Goal: Task Accomplishment & Management: Complete application form

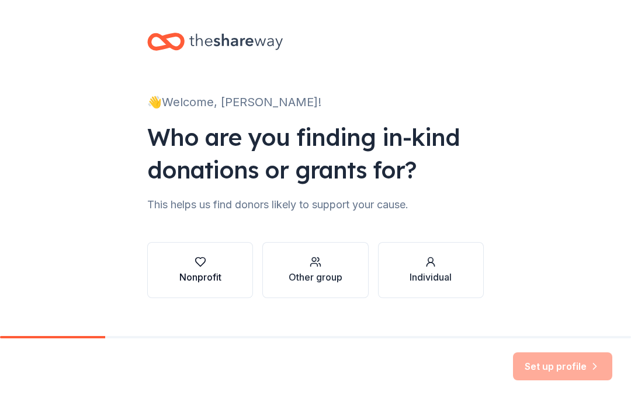
click at [209, 275] on div "Nonprofit" at bounding box center [200, 277] width 42 height 14
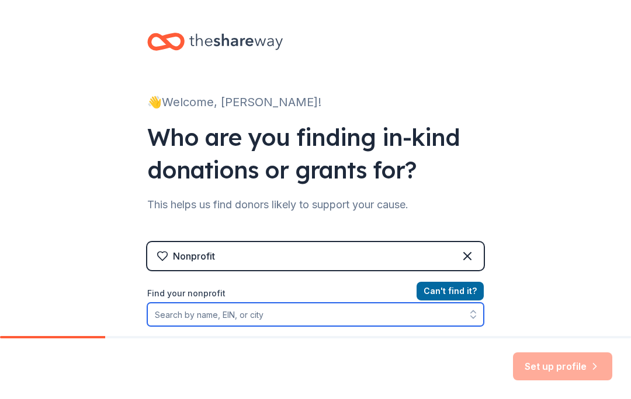
click at [191, 317] on input "Find your nonprofit" at bounding box center [315, 314] width 336 height 23
click at [180, 318] on input "Find your nonprofit" at bounding box center [315, 314] width 336 height 23
paste input "[US_EMPLOYER_IDENTIFICATION_NUMBER]"
type input "[US_EMPLOYER_IDENTIFICATION_NUMBER]"
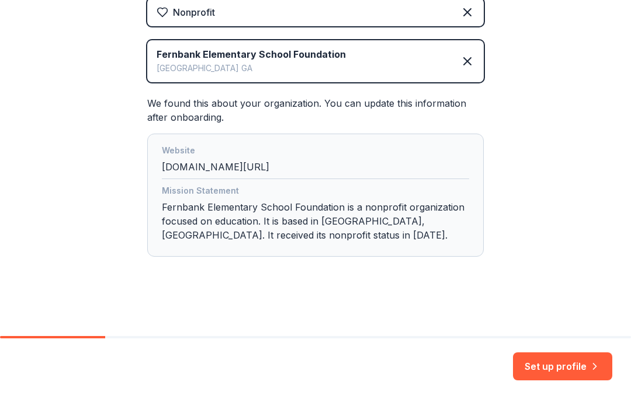
scroll to position [244, 0]
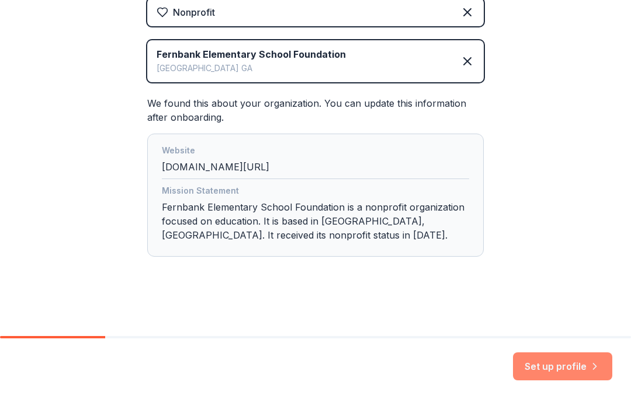
click at [544, 375] on button "Set up profile" at bounding box center [562, 367] width 99 height 28
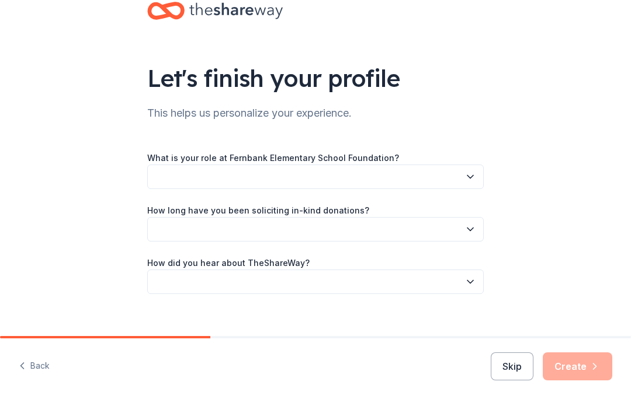
scroll to position [36, 0]
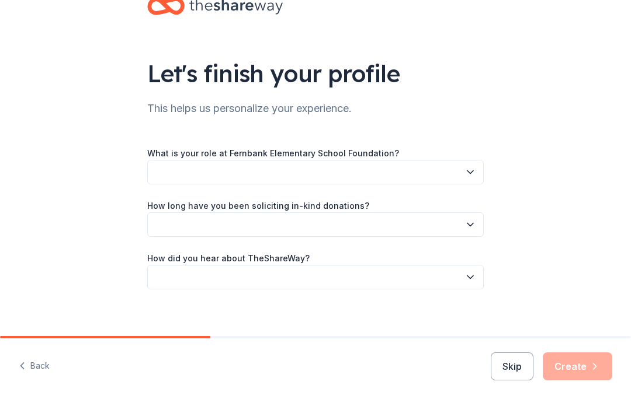
click at [173, 178] on button "button" at bounding box center [315, 172] width 336 height 25
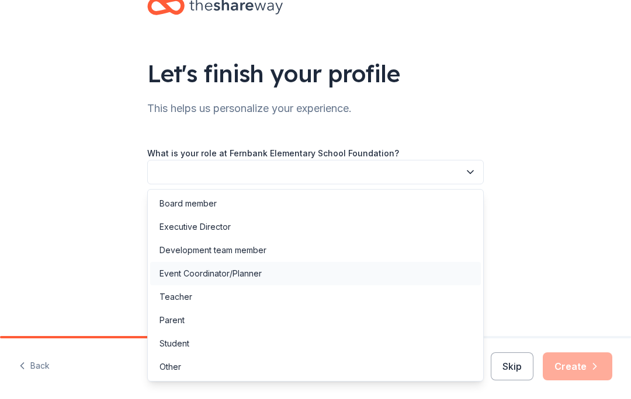
click at [253, 273] on div "Event Coordinator/Planner" at bounding box center [210, 274] width 102 height 14
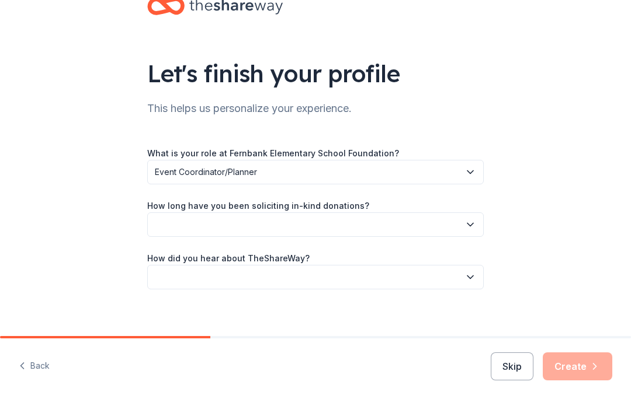
click at [235, 222] on button "button" at bounding box center [315, 225] width 336 height 25
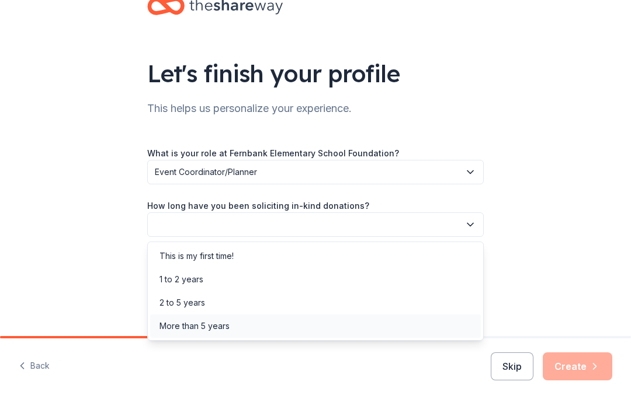
click at [225, 329] on div "More than 5 years" at bounding box center [194, 326] width 70 height 14
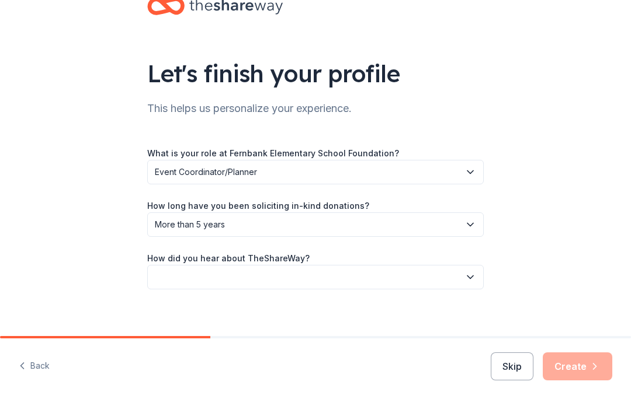
click at [208, 274] on button "button" at bounding box center [315, 277] width 336 height 25
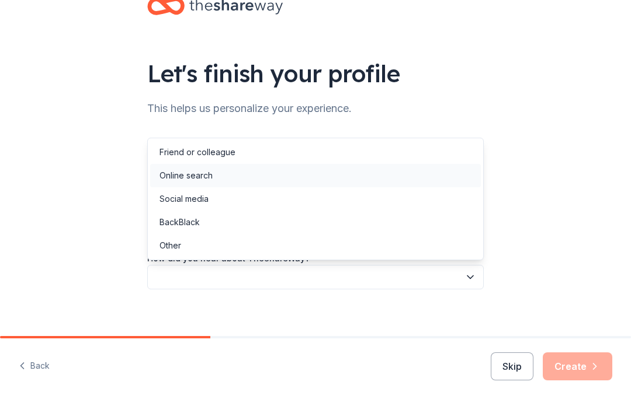
click at [171, 182] on div "Online search" at bounding box center [185, 176] width 53 height 14
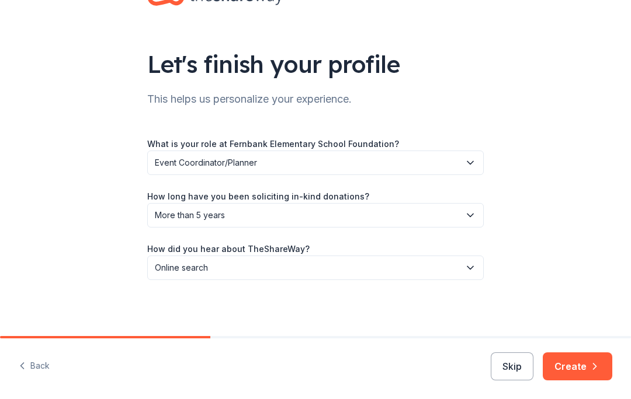
scroll to position [45, 0]
click at [576, 364] on button "Create" at bounding box center [576, 367] width 69 height 28
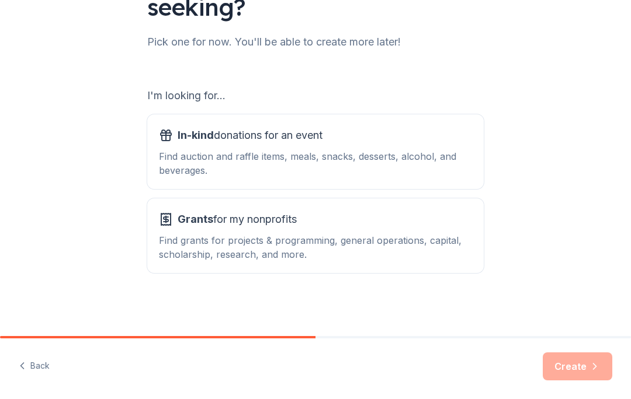
scroll to position [135, 0]
click at [189, 158] on div "Find auction and raffle items, meals, snacks, desserts, alcohol, and beverages." at bounding box center [315, 163] width 313 height 28
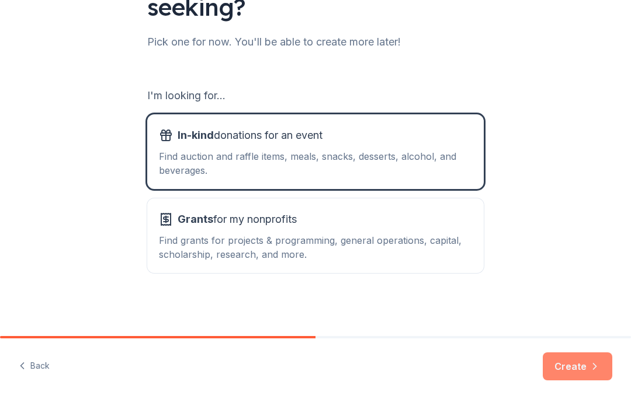
click at [582, 363] on button "Create" at bounding box center [576, 367] width 69 height 28
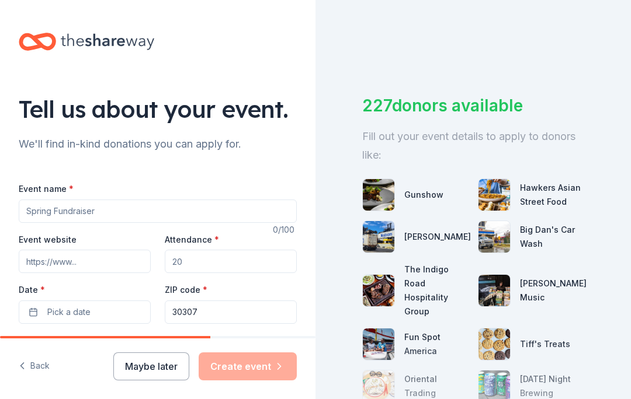
click at [57, 209] on input "Event name *" at bounding box center [158, 211] width 278 height 23
paste input "A Night at the Movies: 2026 Auction"
type input "A Night at the Movies: 2026 Auction"
click at [199, 260] on input "Attendance *" at bounding box center [231, 261] width 132 height 23
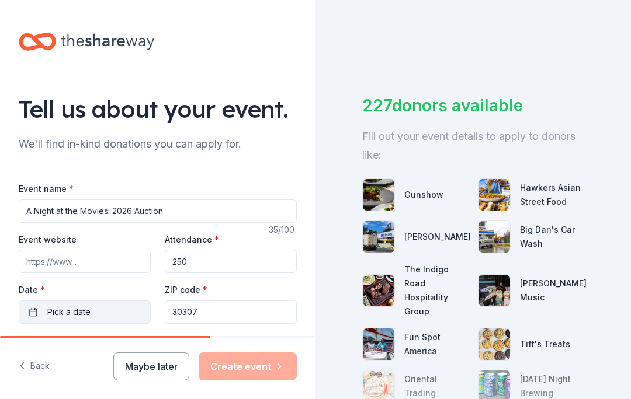
type input "250"
click at [63, 310] on span "Pick a date" at bounding box center [68, 312] width 43 height 14
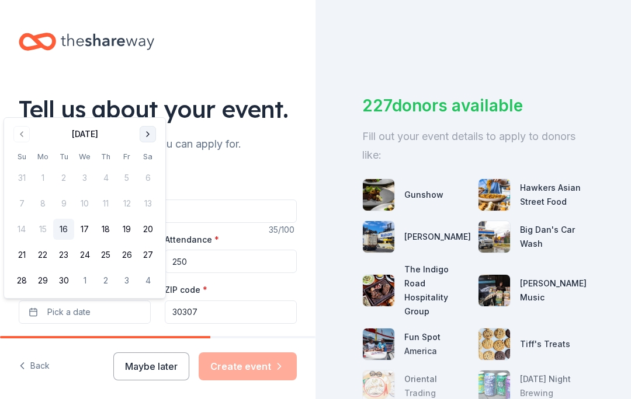
click at [155, 131] on button "Go to next month" at bounding box center [148, 134] width 16 height 16
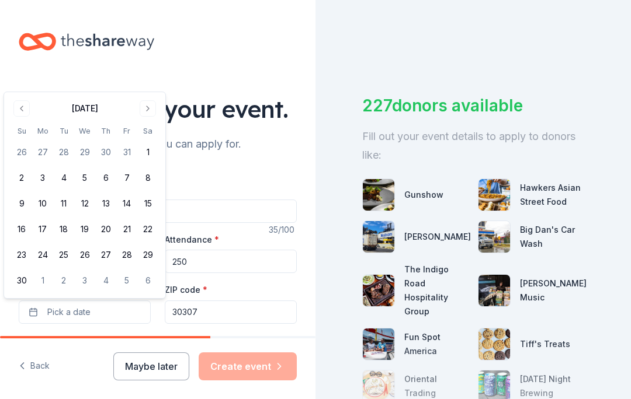
click at [153, 131] on th "Sa" at bounding box center [147, 131] width 21 height 12
click at [154, 107] on button "Go to next month" at bounding box center [148, 108] width 16 height 16
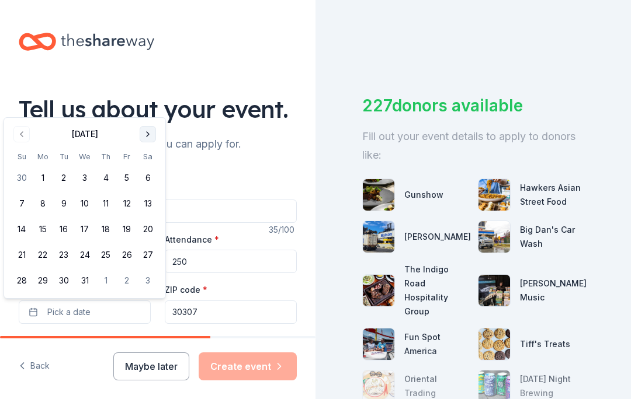
click at [150, 135] on button "Go to next month" at bounding box center [148, 134] width 16 height 16
click at [147, 135] on button "Go to next month" at bounding box center [148, 134] width 16 height 16
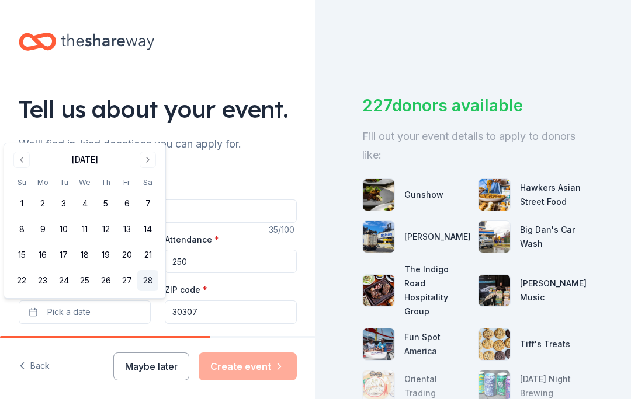
click at [141, 276] on button "28" at bounding box center [147, 280] width 21 height 21
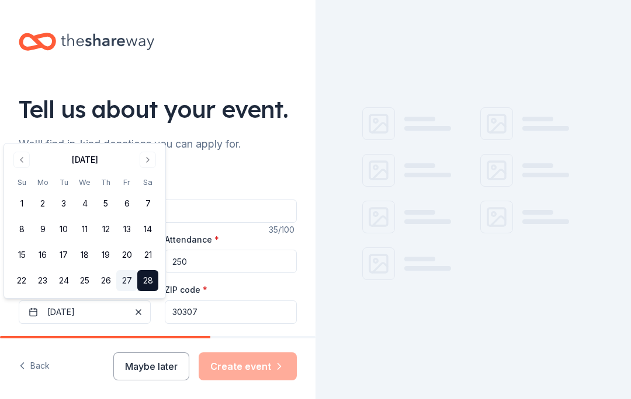
click at [126, 280] on button "27" at bounding box center [126, 280] width 21 height 21
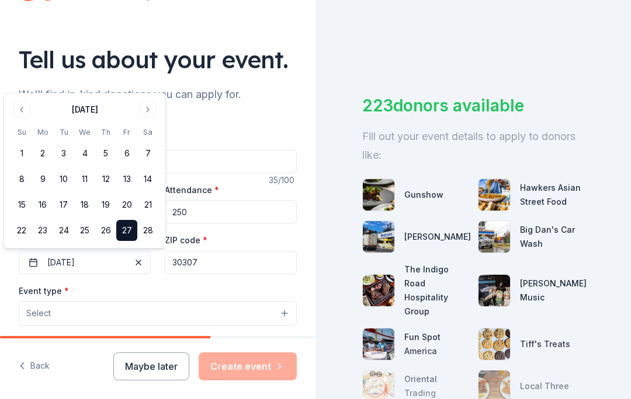
scroll to position [51, 0]
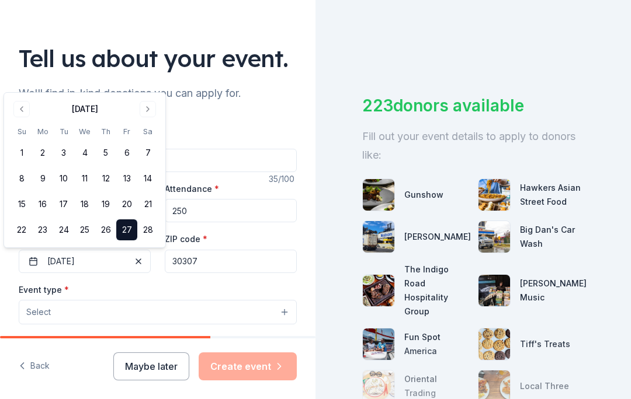
click at [248, 304] on button "Select" at bounding box center [158, 312] width 278 height 25
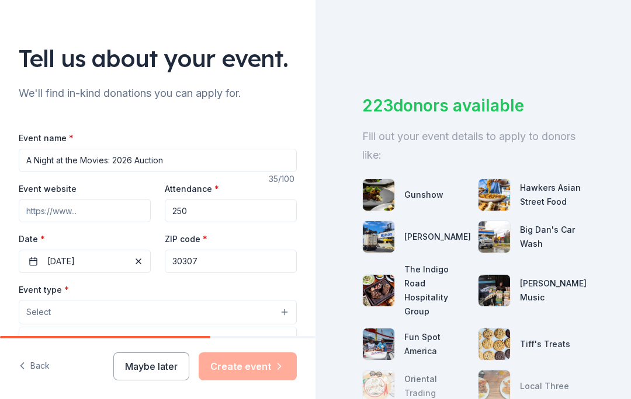
click at [260, 318] on button "Select" at bounding box center [158, 312] width 278 height 25
click at [260, 311] on button "Select" at bounding box center [158, 312] width 278 height 25
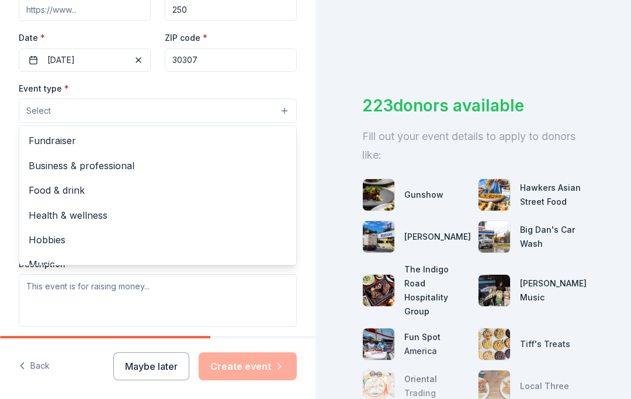
scroll to position [0, 0]
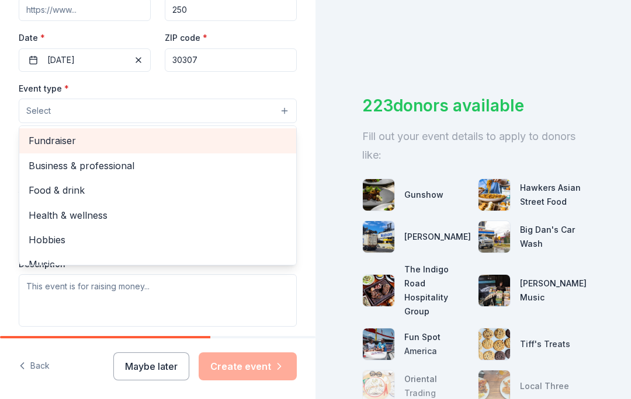
click at [48, 143] on span "Fundraiser" at bounding box center [158, 140] width 258 height 15
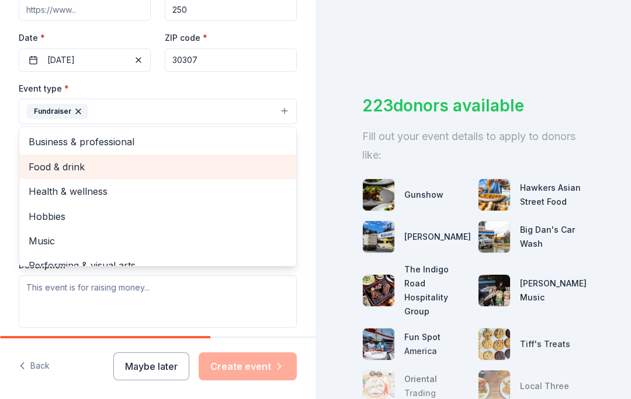
click at [44, 171] on span "Food & drink" at bounding box center [158, 166] width 258 height 15
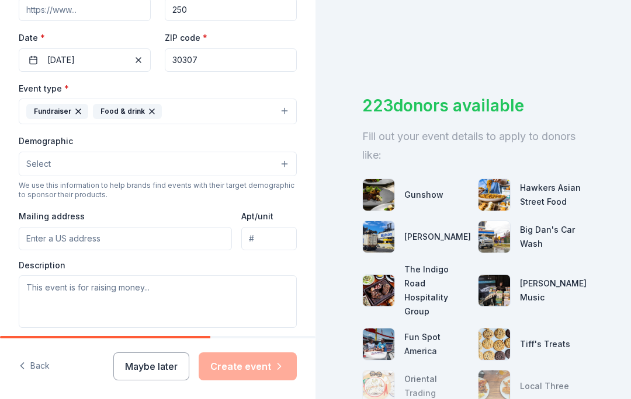
click at [48, 168] on span "Select" at bounding box center [38, 164] width 25 height 14
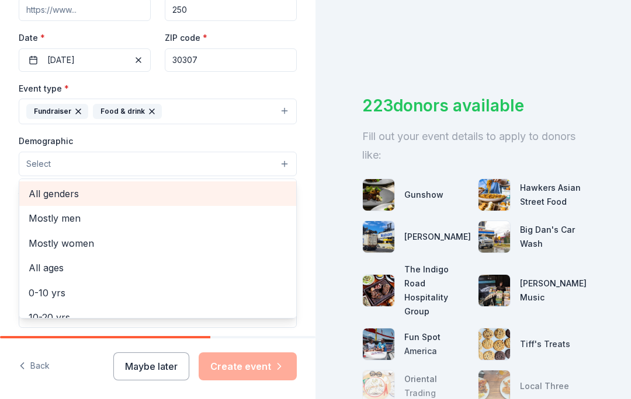
click at [48, 201] on span "All genders" at bounding box center [158, 193] width 258 height 15
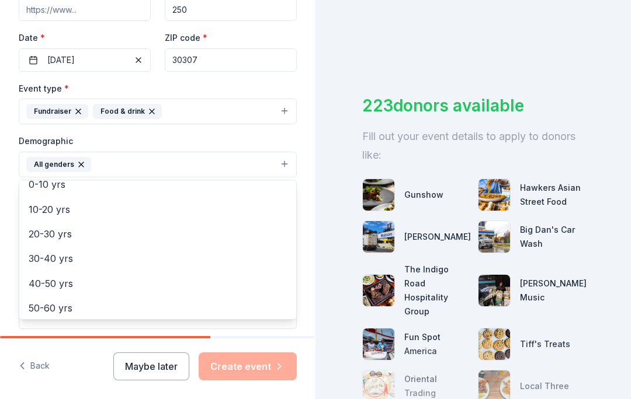
scroll to position [90, 0]
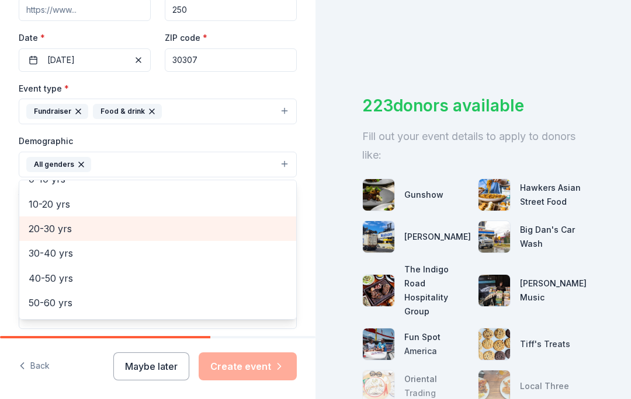
click at [37, 231] on span "20-30 yrs" at bounding box center [158, 228] width 258 height 15
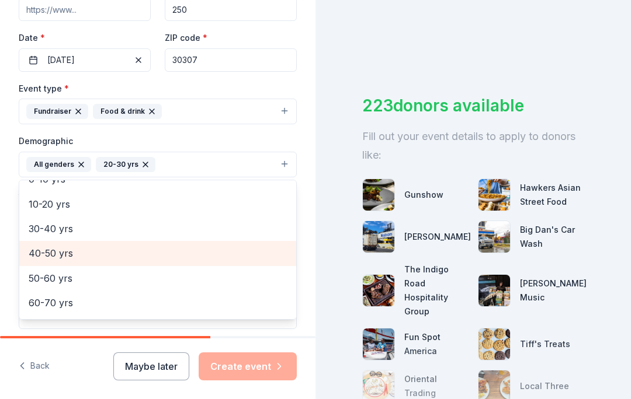
click at [34, 254] on span "40-50 yrs" at bounding box center [158, 253] width 258 height 15
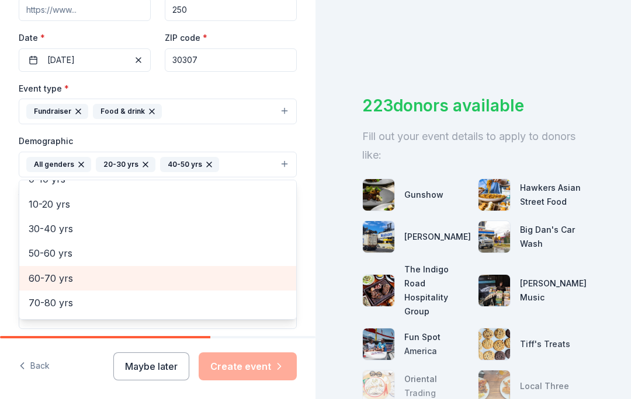
click at [34, 280] on span "60-70 yrs" at bounding box center [158, 278] width 258 height 15
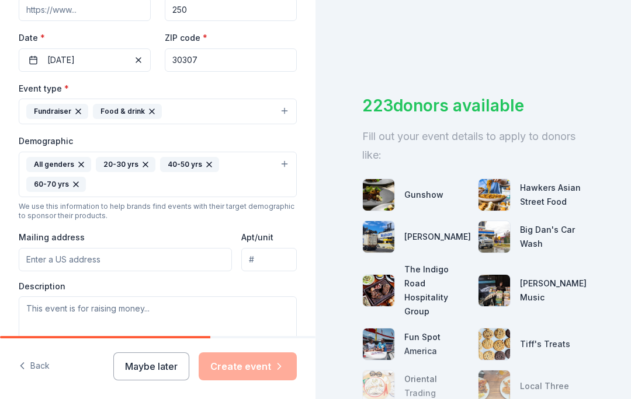
click at [127, 259] on input "Mailing address" at bounding box center [125, 259] width 213 height 23
click at [78, 261] on input "Mailing address" at bounding box center [125, 259] width 213 height 23
paste input "[STREET_ADDRESS][PERSON_NAME]"
type input "[STREET_ADDRESS][PERSON_NAME]"
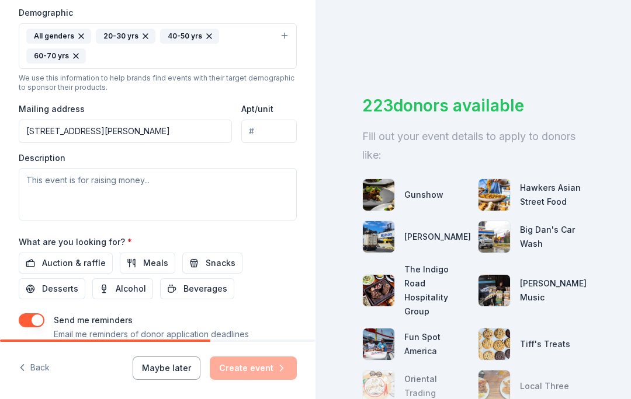
scroll to position [268, 0]
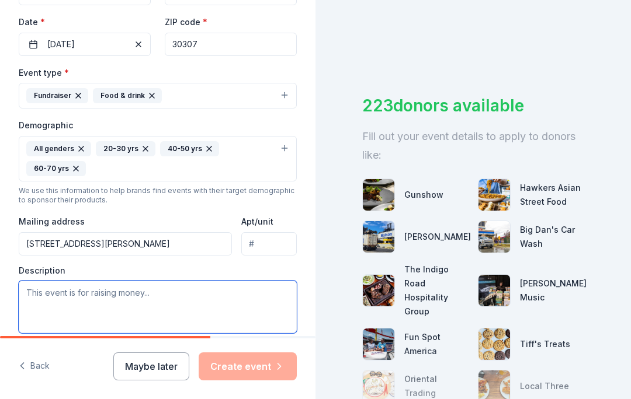
click at [71, 300] on textarea at bounding box center [158, 307] width 278 height 53
paste textarea "Our event is a silent auction (hosted by GiveSmart), culminating in a live auct…"
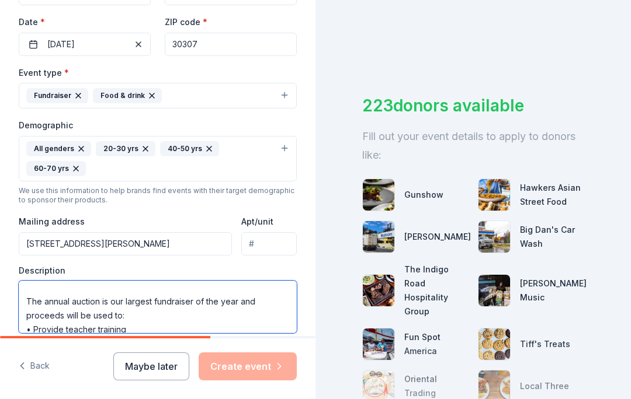
scroll to position [62, 0]
click at [120, 298] on textarea "Our event is a silent auction (hosted by GiveSmart), culminating in a live auct…" at bounding box center [158, 307] width 278 height 53
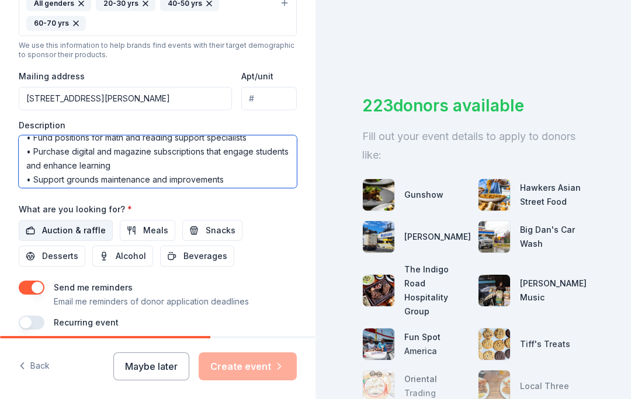
scroll to position [413, 0]
type textarea "Our event is a silent auction (hosted by GiveSmart), culminating in a live auct…"
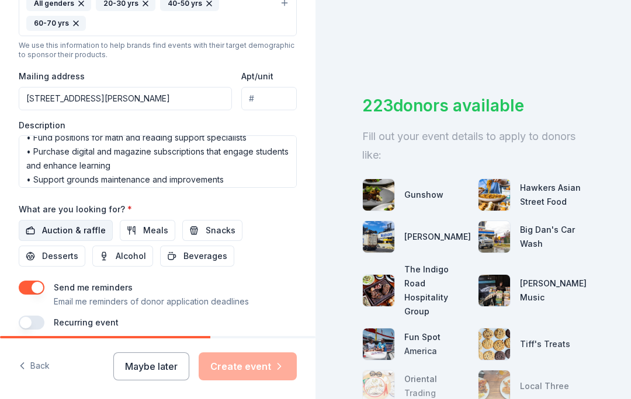
click at [72, 234] on span "Auction & raffle" at bounding box center [74, 231] width 64 height 14
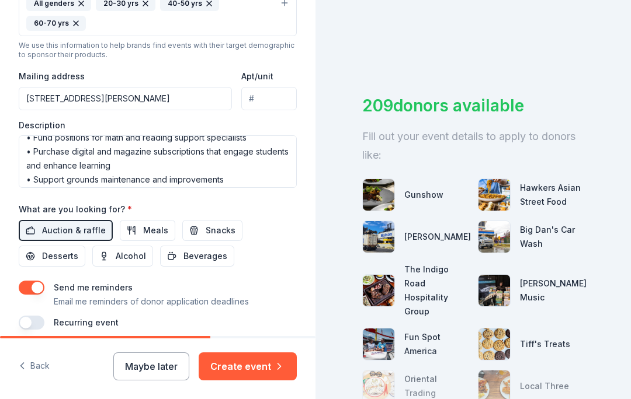
scroll to position [51, 0]
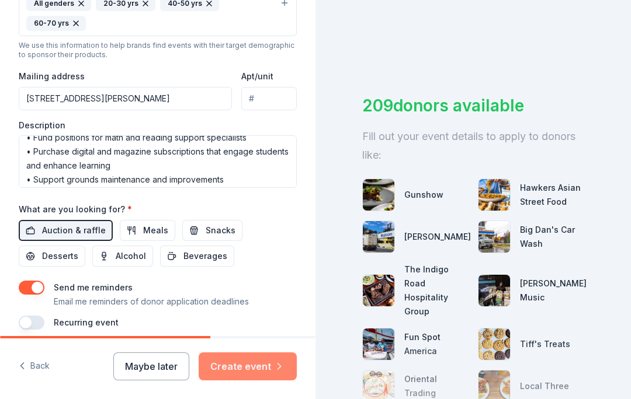
click at [238, 365] on button "Create event" at bounding box center [248, 367] width 98 height 28
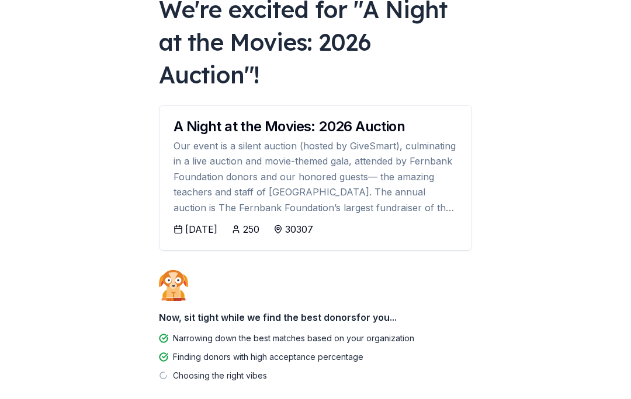
scroll to position [88, 0]
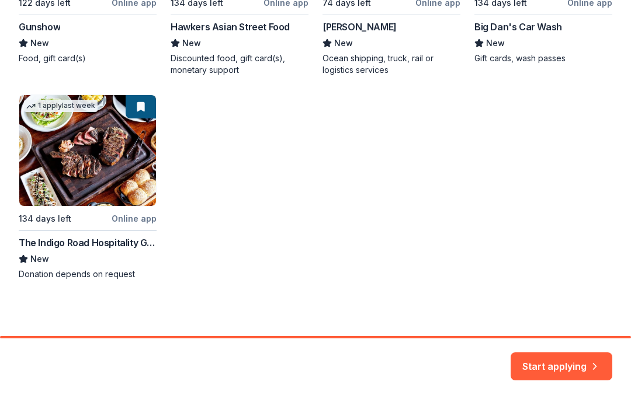
scroll to position [359, 0]
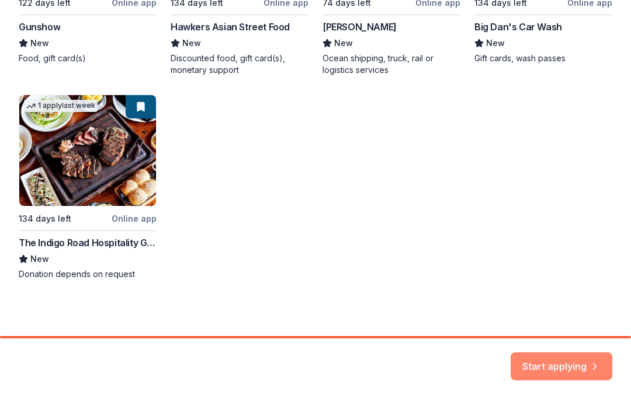
click at [535, 369] on button "Start applying" at bounding box center [561, 360] width 102 height 28
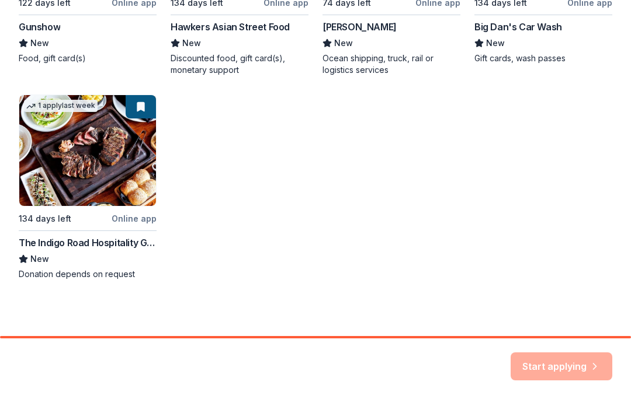
click at [544, 360] on div "Start applying" at bounding box center [561, 367] width 102 height 28
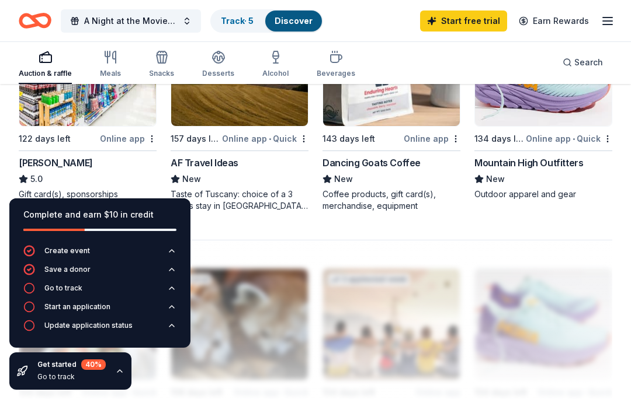
scroll to position [1100, 0]
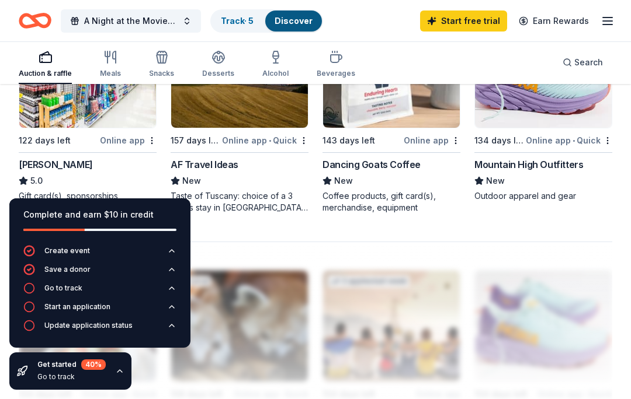
click at [305, 16] on link "Discover" at bounding box center [293, 21] width 38 height 10
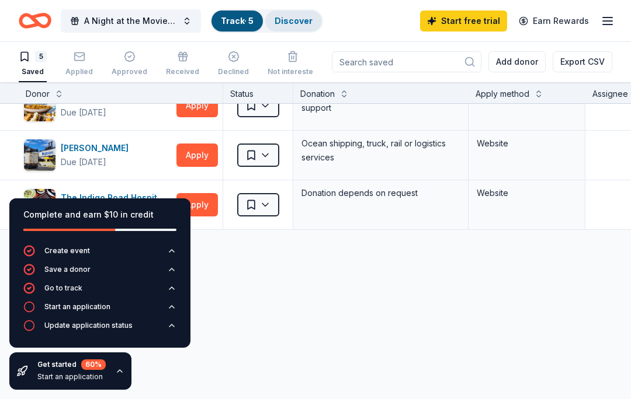
scroll to position [121, 0]
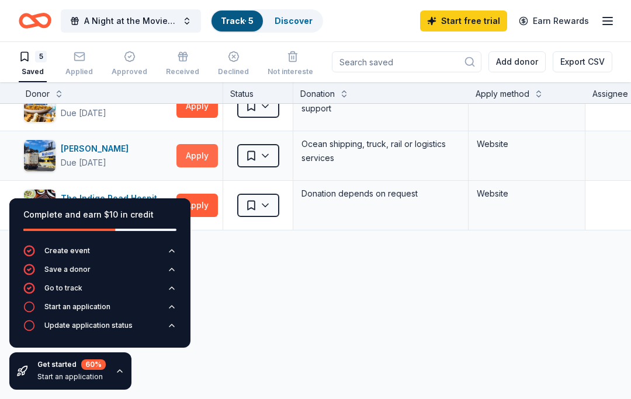
click at [186, 159] on button "Apply" at bounding box center [196, 155] width 41 height 23
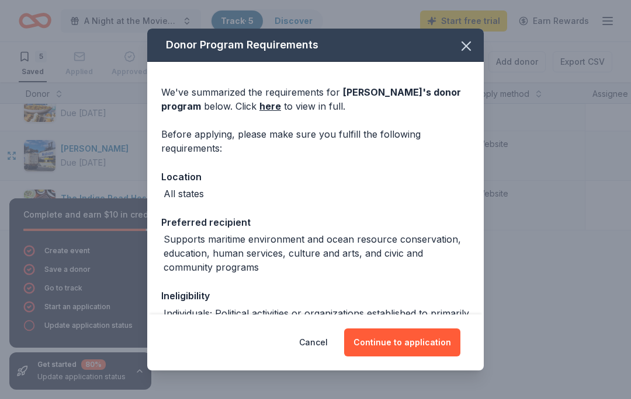
scroll to position [0, 0]
click at [469, 54] on icon "button" at bounding box center [466, 46] width 16 height 16
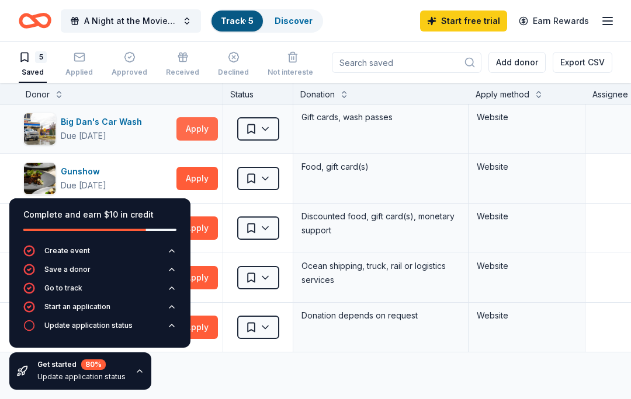
click at [201, 136] on button "Apply" at bounding box center [196, 128] width 41 height 23
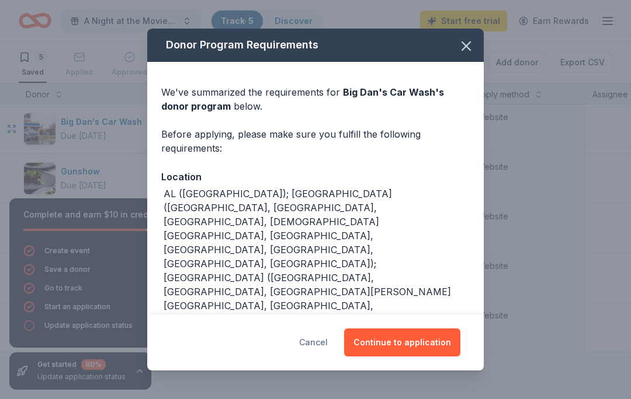
click at [307, 345] on button "Cancel" at bounding box center [313, 343] width 29 height 28
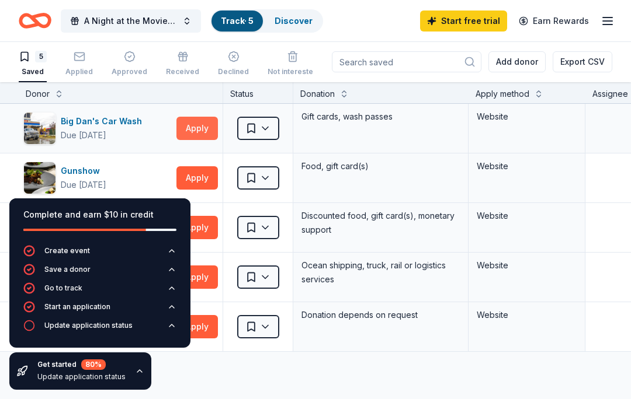
click at [190, 140] on button "Apply" at bounding box center [196, 128] width 41 height 23
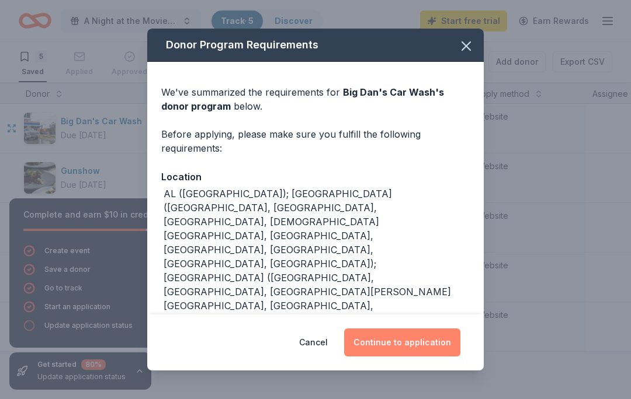
click at [403, 357] on button "Continue to application" at bounding box center [402, 343] width 116 height 28
